Goal: Complete application form: Complete application form

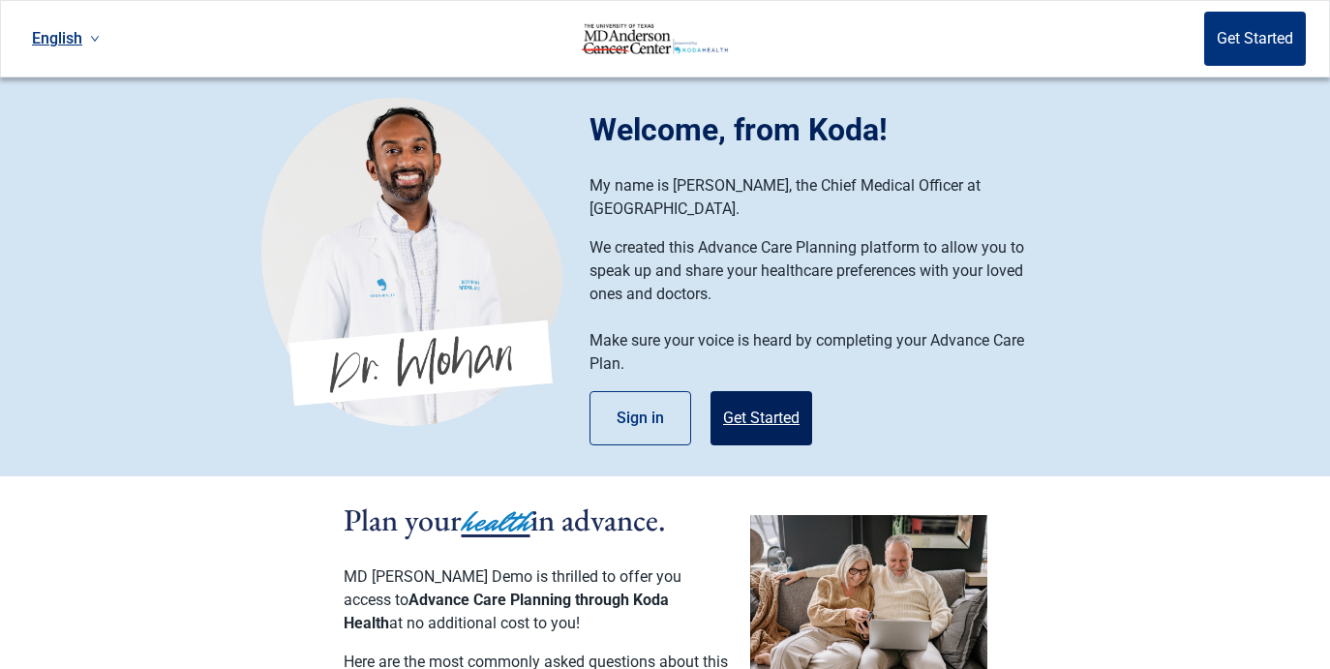
click at [746, 400] on button "Get Started" at bounding box center [762, 418] width 102 height 54
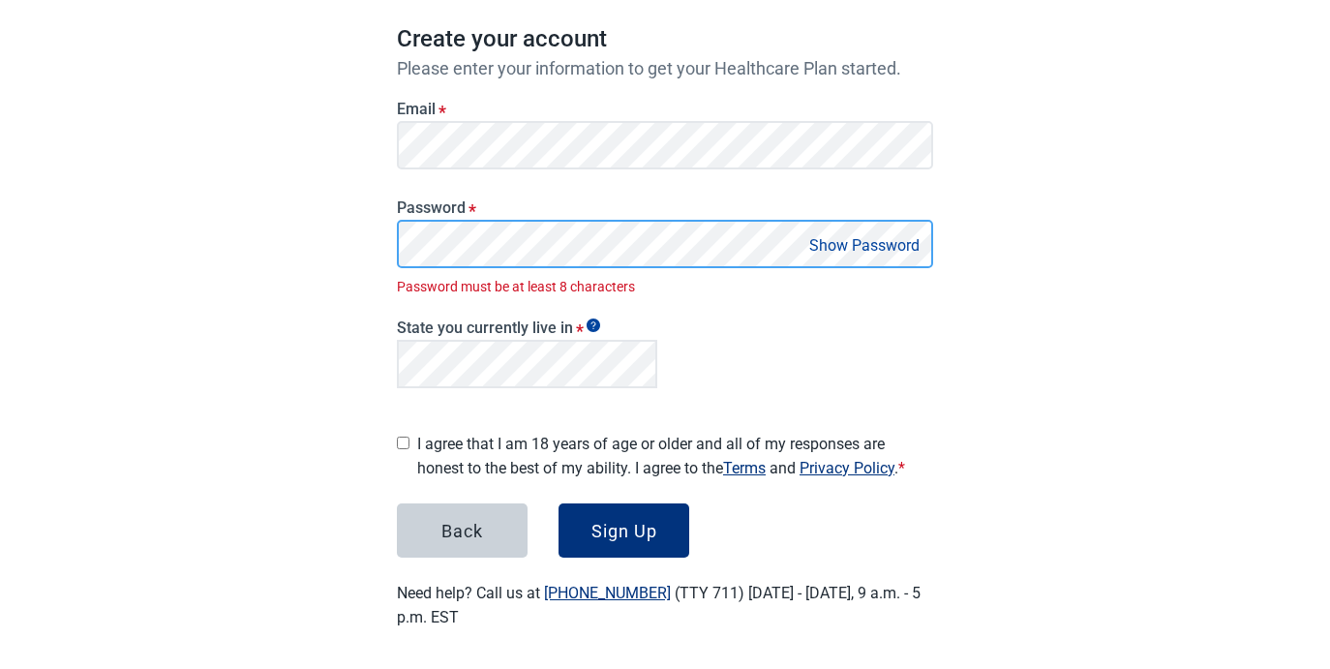
scroll to position [161, 0]
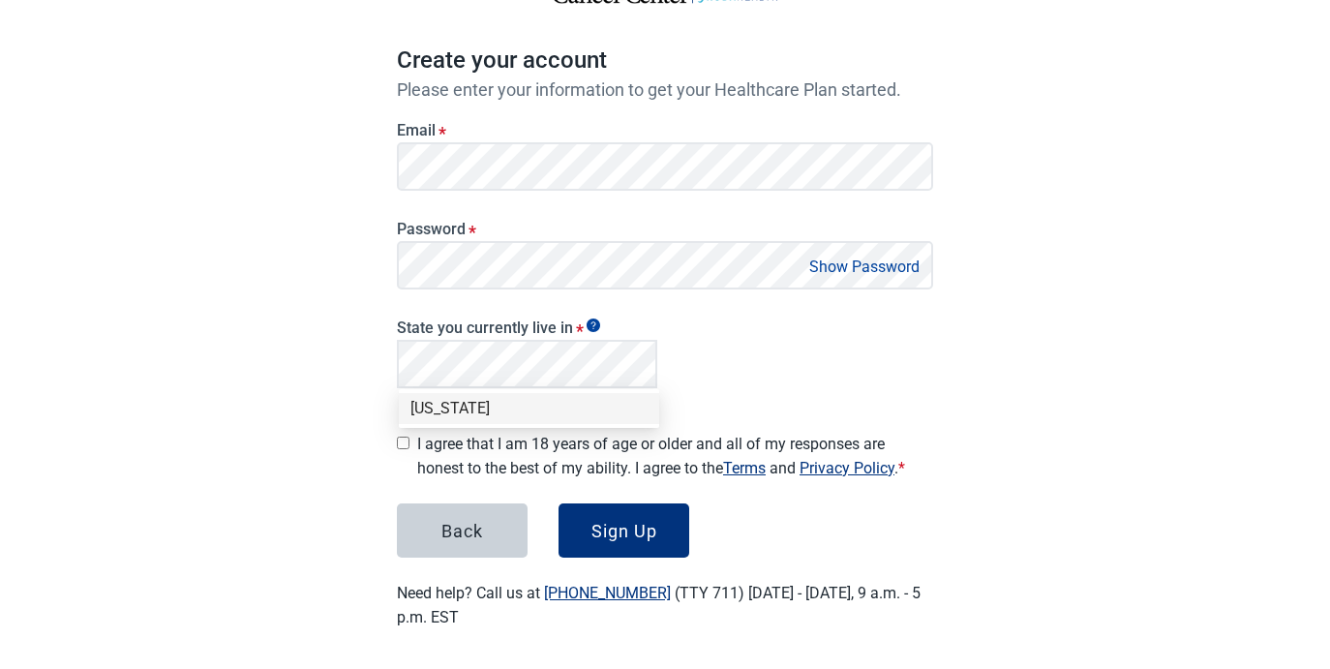
click at [527, 409] on div "[US_STATE]" at bounding box center [529, 408] width 237 height 21
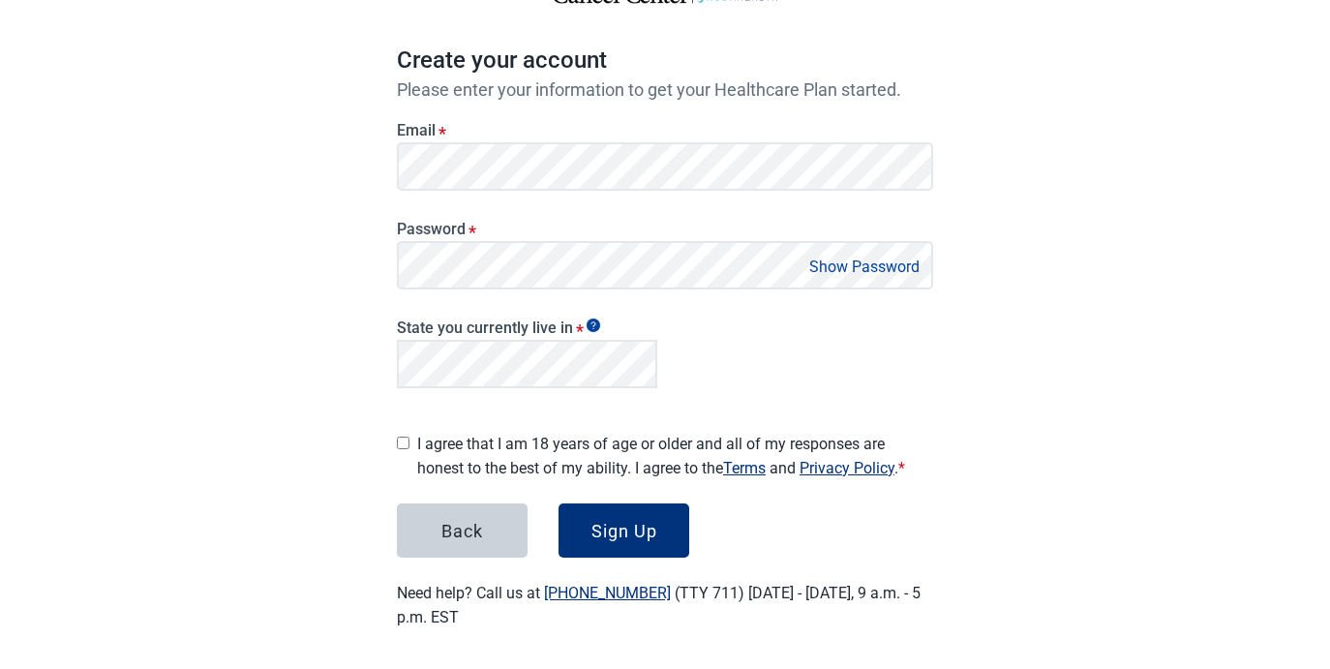
click at [412, 433] on div "I agree that I am 18 years of age or older and all of my responses are honest t…" at bounding box center [665, 452] width 536 height 56
click at [402, 437] on input "I agree that I am 18 years of age or older and all of my responses are honest t…" at bounding box center [403, 443] width 13 height 13
checkbox input "true"
click at [624, 535] on button "Sign Up" at bounding box center [624, 530] width 131 height 54
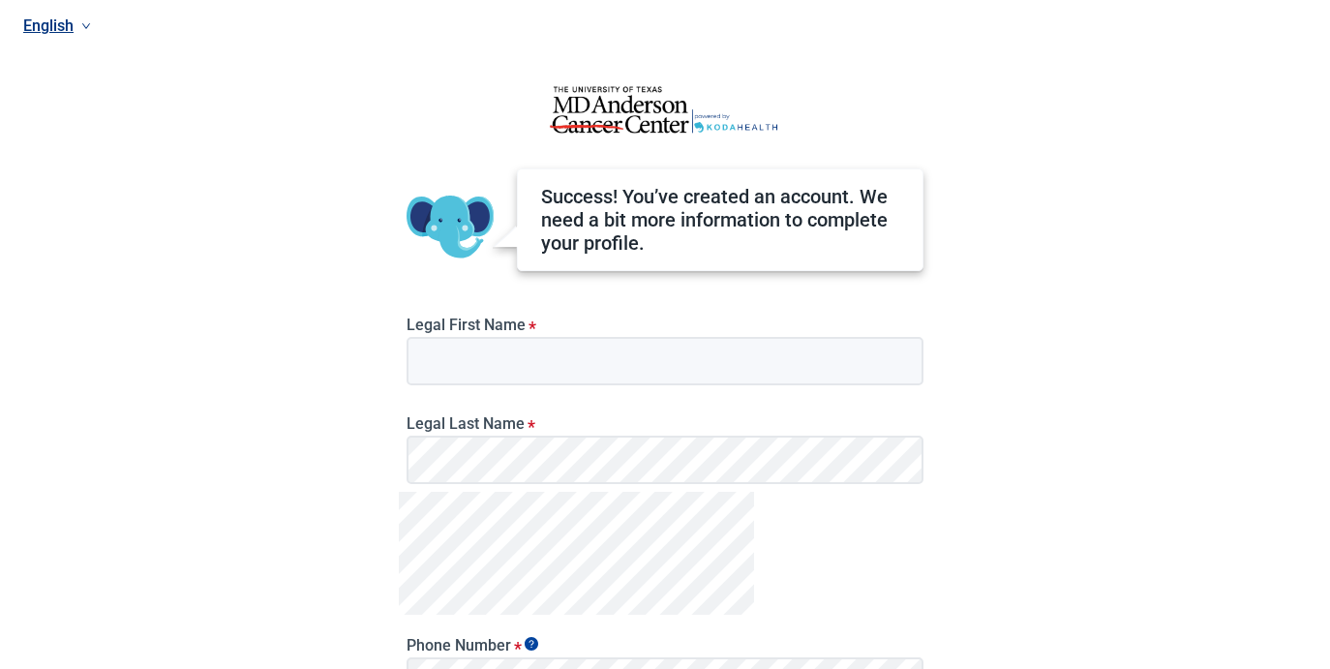
click at [1095, 418] on div "English Success! You’ve created an account. We need a bit more information to c…" at bounding box center [665, 334] width 1330 height 669
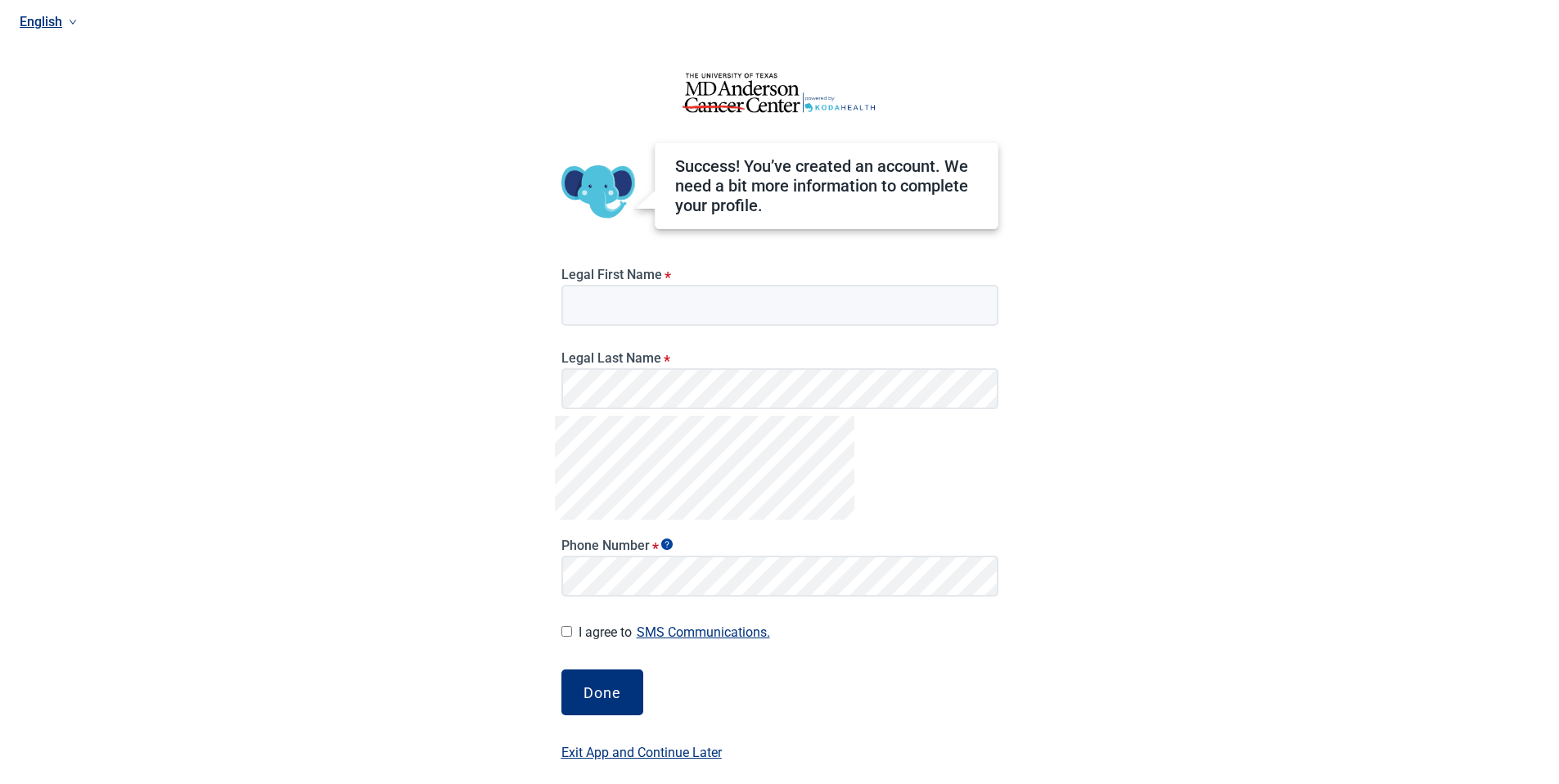
scroll to position [13, 0]
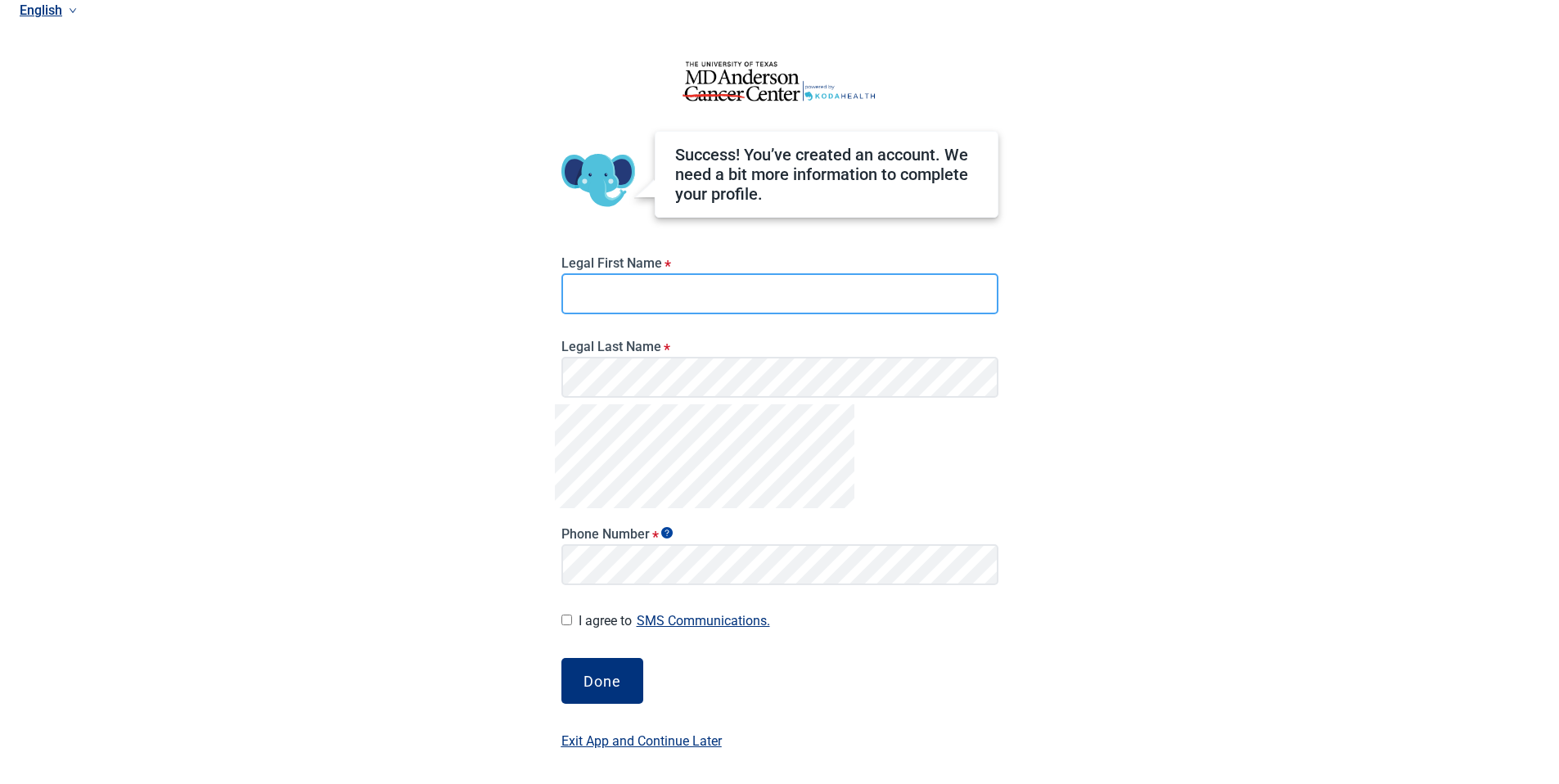
click at [650, 297] on input "Legal First Name *" at bounding box center [779, 293] width 437 height 41
type input "[PERSON_NAME]"
drag, startPoint x: 962, startPoint y: 457, endPoint x: 925, endPoint y: 460, distance: 37.1
click at [958, 457] on div "Phone Number *" at bounding box center [779, 498] width 450 height 188
click at [602, 564] on div "Done" at bounding box center [602, 680] width 38 height 16
